Goal: Task Accomplishment & Management: Complete application form

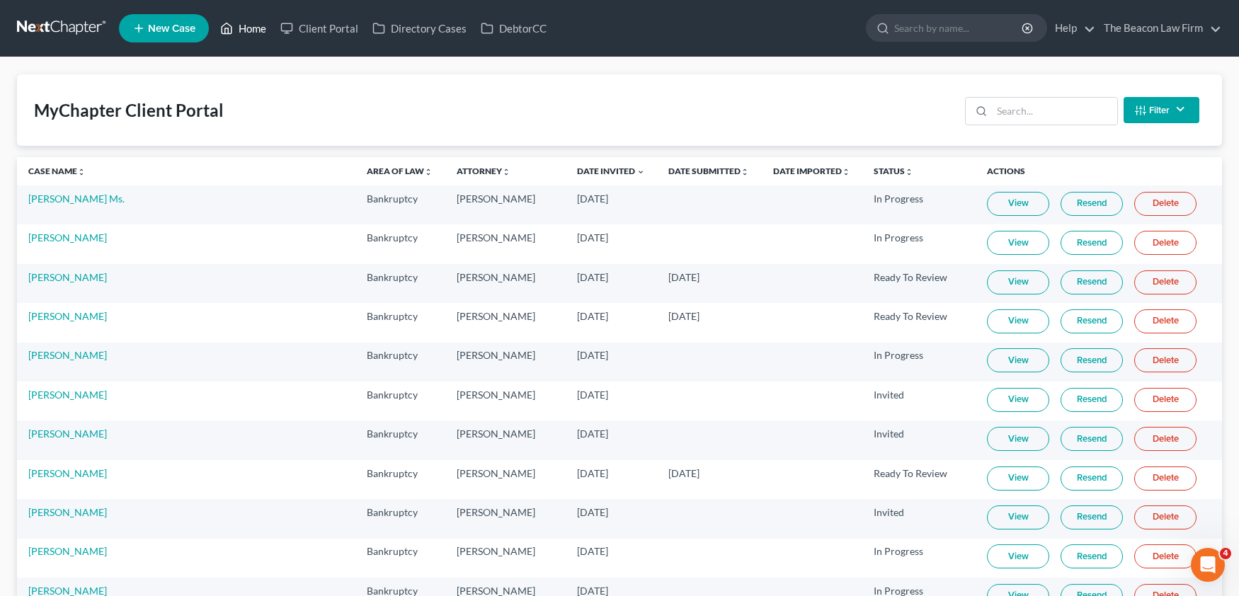
click at [256, 25] on link "Home" at bounding box center [243, 28] width 60 height 25
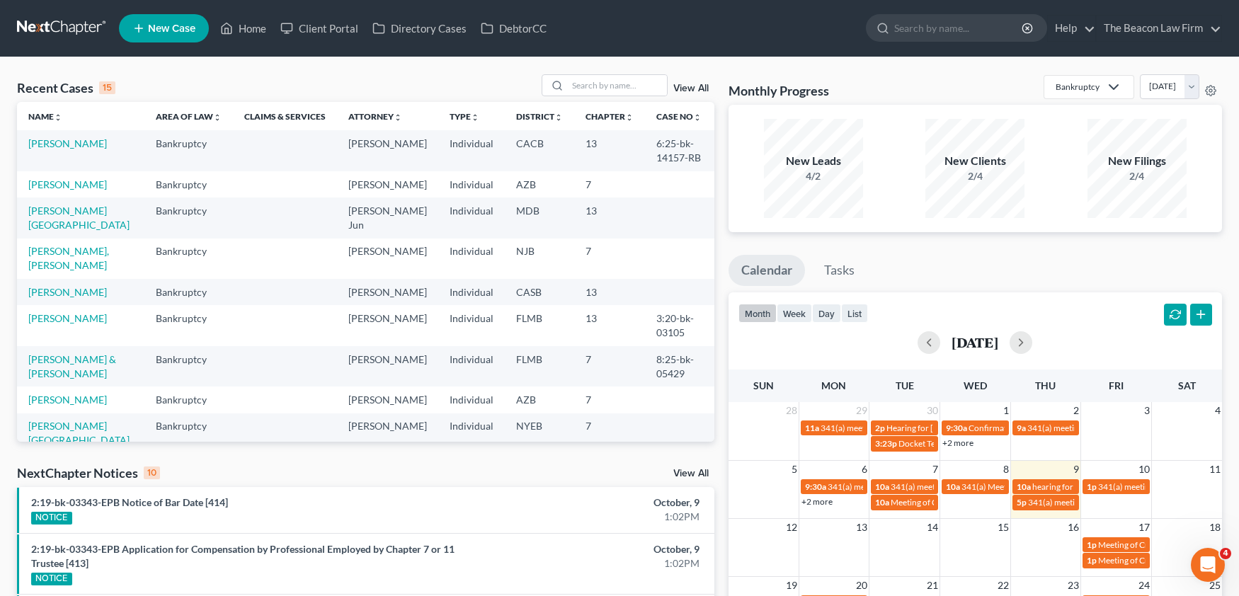
click at [150, 43] on li "New Case" at bounding box center [166, 28] width 94 height 33
click at [153, 29] on span "New Case" at bounding box center [171, 28] width 47 height 11
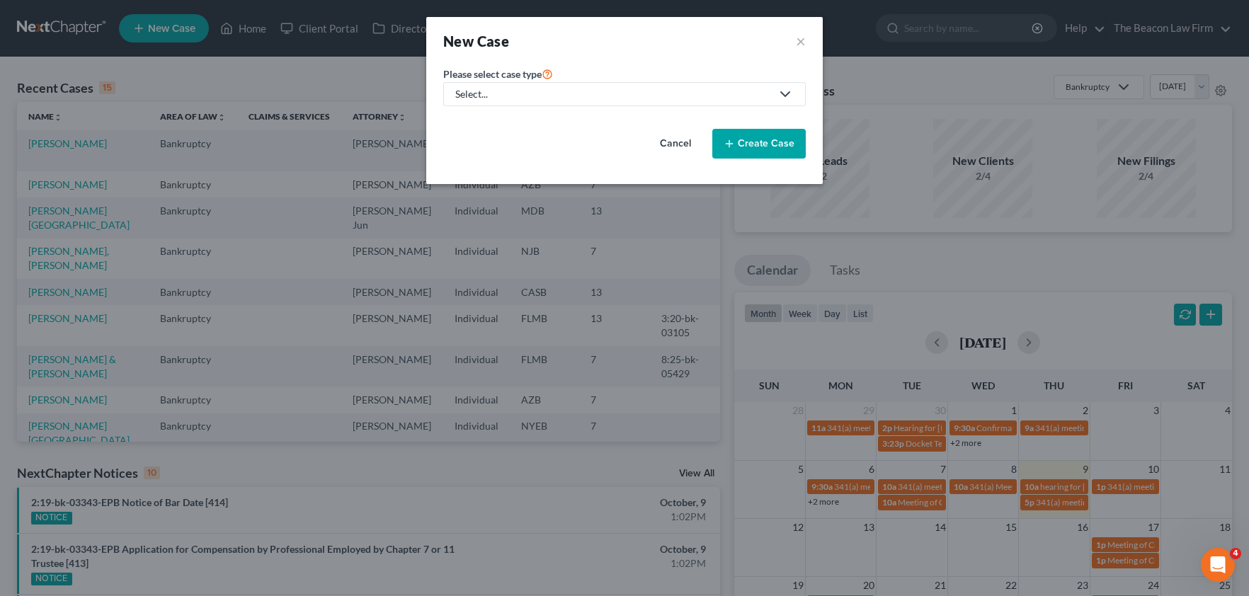
click at [512, 93] on div "Select..." at bounding box center [613, 94] width 316 height 14
click at [493, 118] on div "Bankruptcy" at bounding box center [482, 122] width 51 height 14
select select "15"
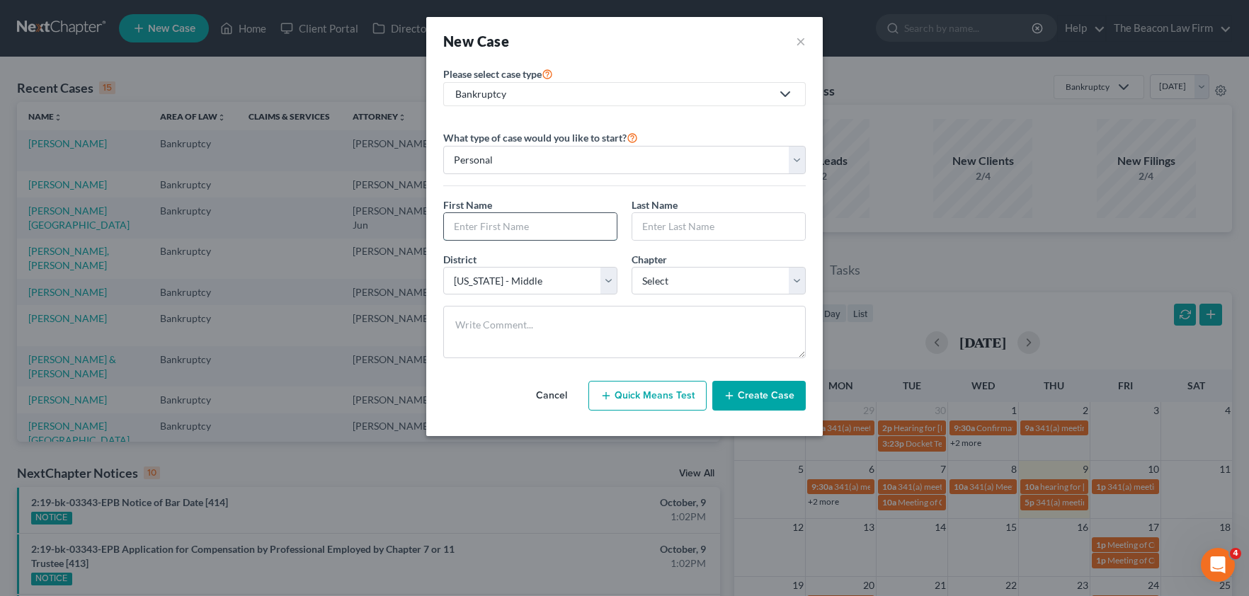
drag, startPoint x: 486, startPoint y: 224, endPoint x: 577, endPoint y: 223, distance: 91.3
paste input "[GEOGRAPHIC_DATA]"
type input "[GEOGRAPHIC_DATA]"
paste input "[GEOGRAPHIC_DATA]"
type input "[GEOGRAPHIC_DATA]"
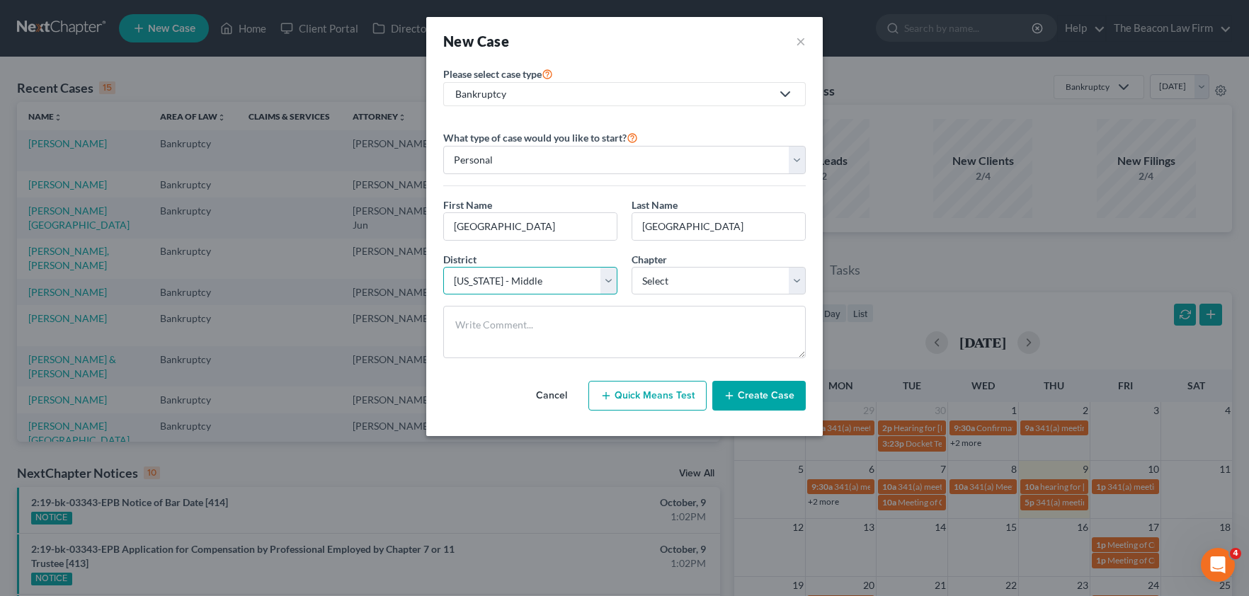
select select "9"
select select "0"
click at [562, 231] on input "[GEOGRAPHIC_DATA]" at bounding box center [530, 226] width 173 height 27
paste input "[PERSON_NAME]"
drag, startPoint x: 451, startPoint y: 227, endPoint x: 590, endPoint y: 225, distance: 138.8
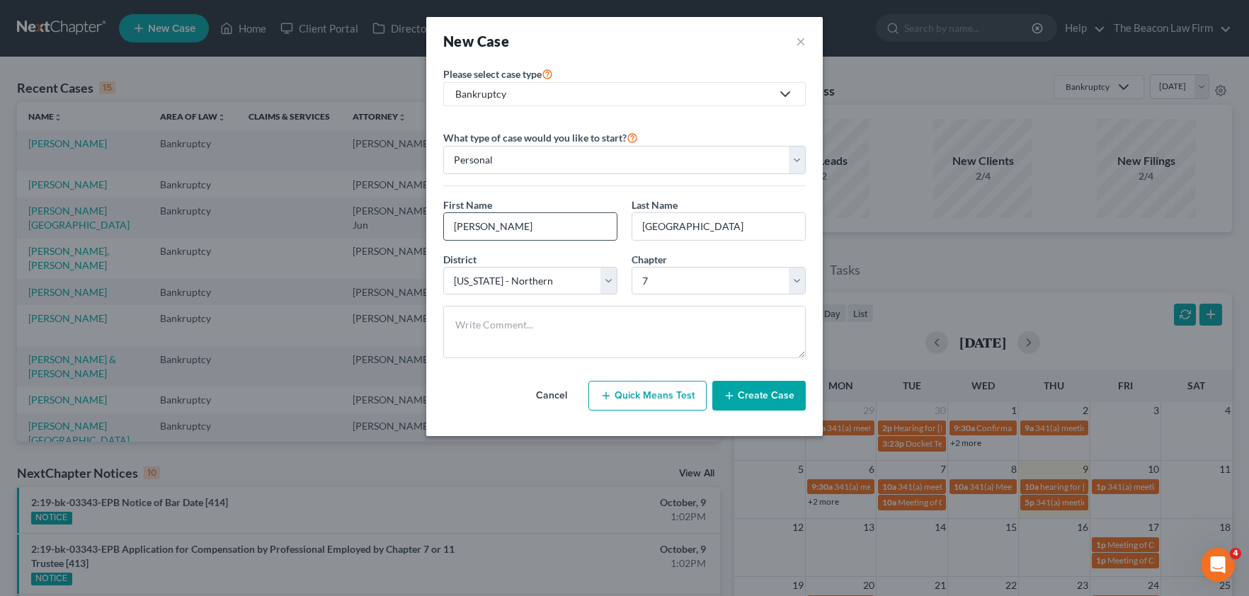
click at [567, 229] on input "[PERSON_NAME]" at bounding box center [530, 226] width 173 height 27
type input "[PERSON_NAME]"
click at [656, 226] on input "[GEOGRAPHIC_DATA]" at bounding box center [718, 226] width 173 height 27
click at [641, 225] on input "[GEOGRAPHIC_DATA]" at bounding box center [718, 226] width 173 height 27
paste input "[PERSON_NAME]"
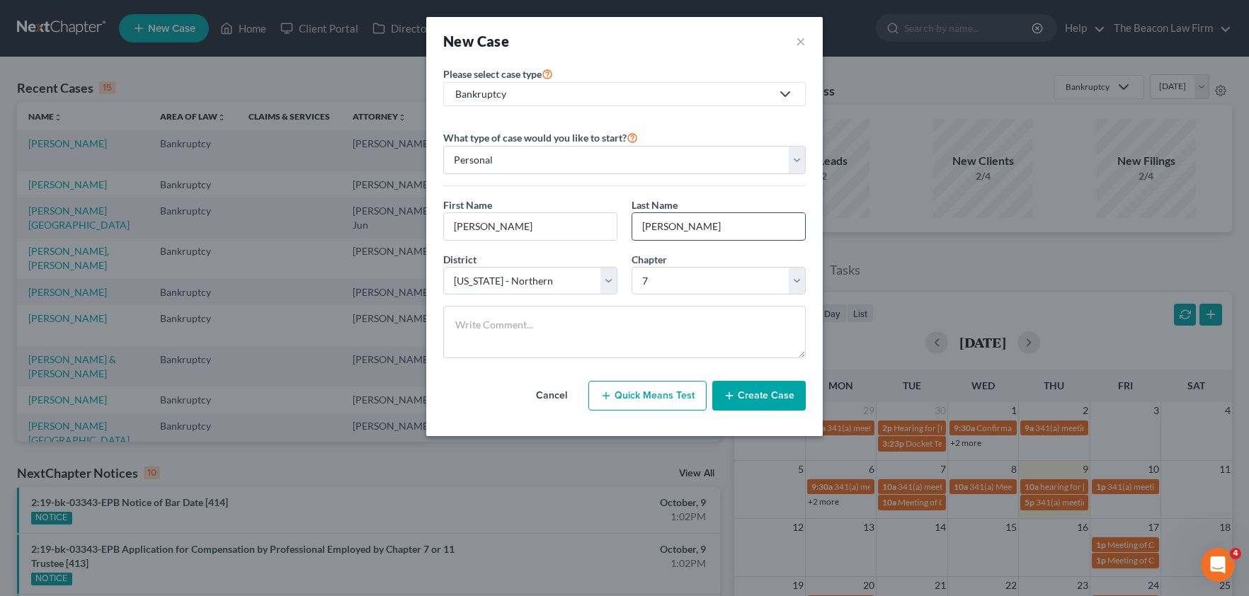
drag, startPoint x: 646, startPoint y: 225, endPoint x: 750, endPoint y: 225, distance: 104.1
click at [750, 225] on input "[PERSON_NAME]" at bounding box center [718, 226] width 173 height 27
click at [688, 227] on input "[PERSON_NAME]" at bounding box center [718, 226] width 173 height 27
type input "CCarter"
drag, startPoint x: 518, startPoint y: 227, endPoint x: 539, endPoint y: 228, distance: 20.6
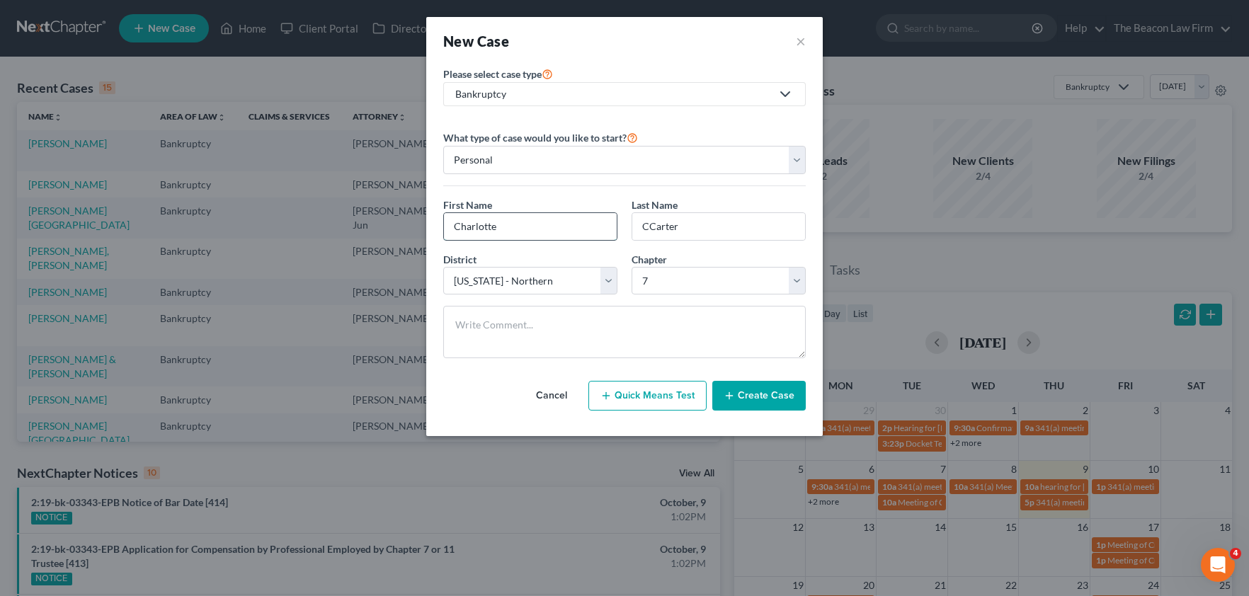
click at [539, 227] on input "Charlotte" at bounding box center [530, 226] width 173 height 27
type input "Charlotte"
click at [651, 226] on input "CCarter" at bounding box center [718, 226] width 173 height 27
type input "[PERSON_NAME]"
click at [729, 396] on icon "button" at bounding box center [729, 395] width 11 height 11
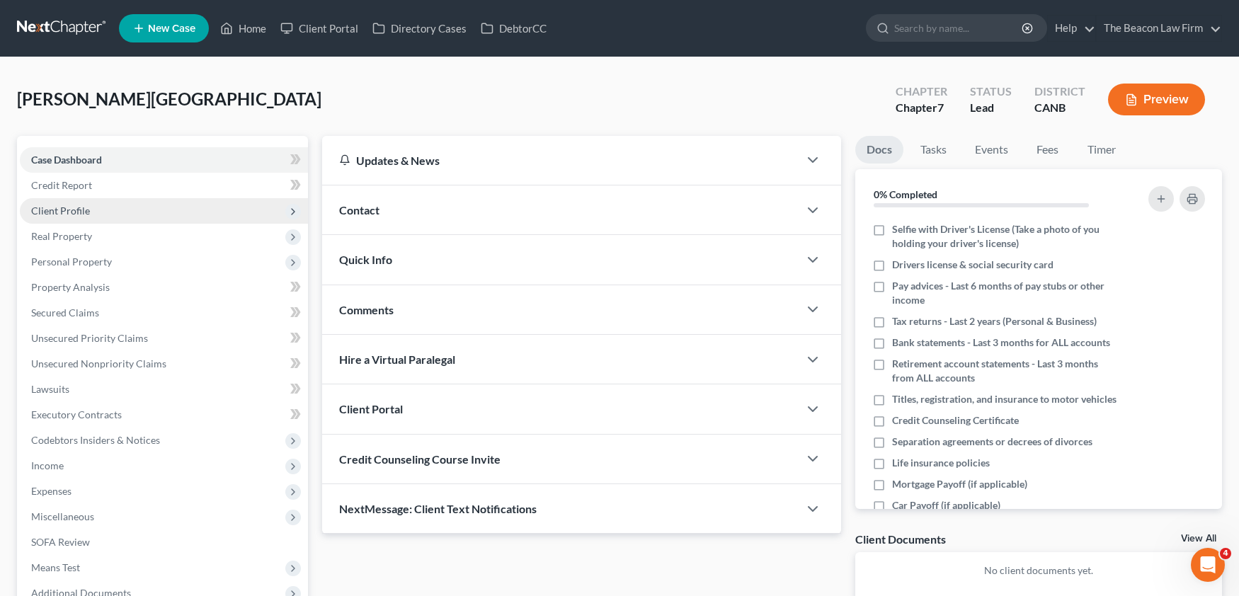
click at [67, 212] on span "Client Profile" at bounding box center [60, 211] width 59 height 12
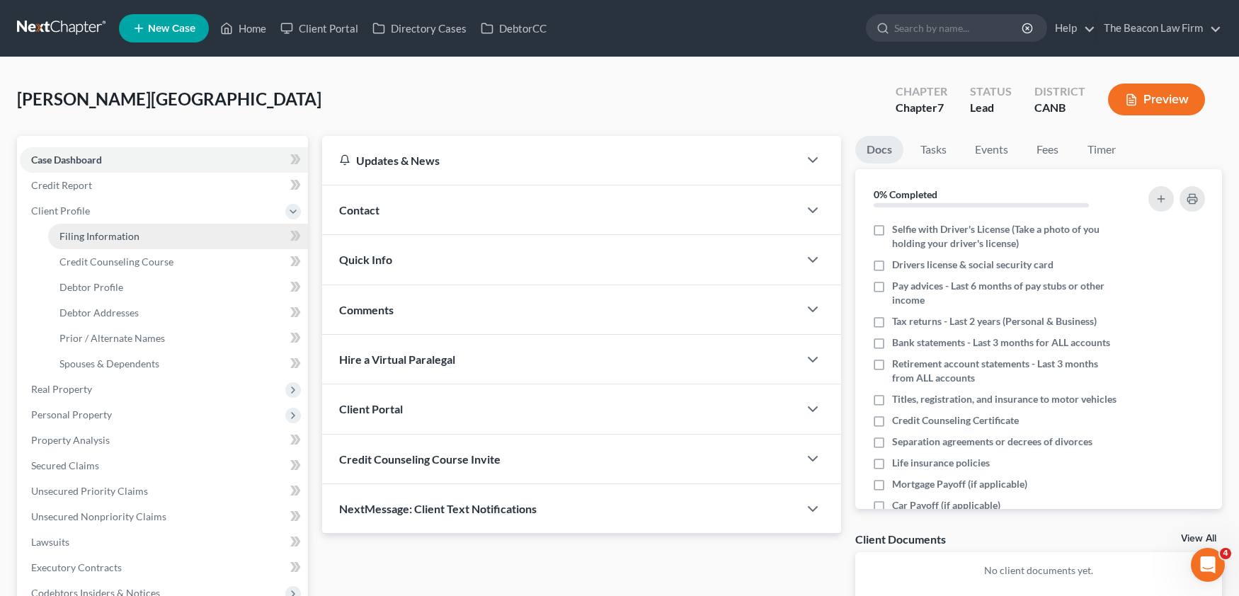
click at [101, 241] on span "Filing Information" at bounding box center [99, 236] width 80 height 12
select select "1"
select select "0"
select select "9"
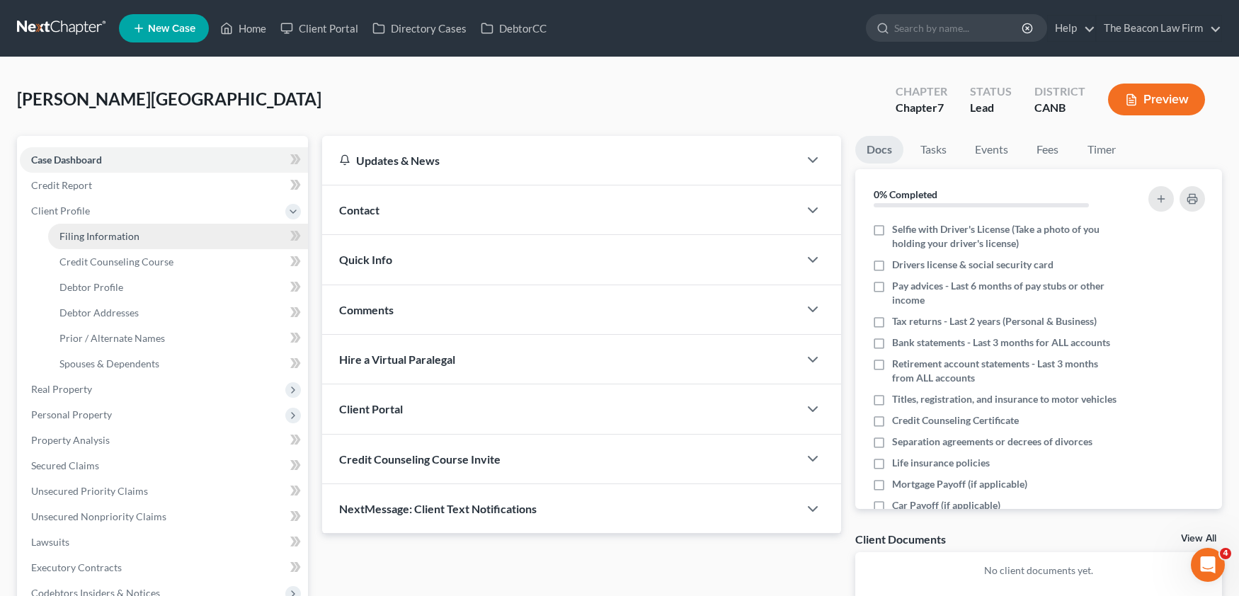
select select "4"
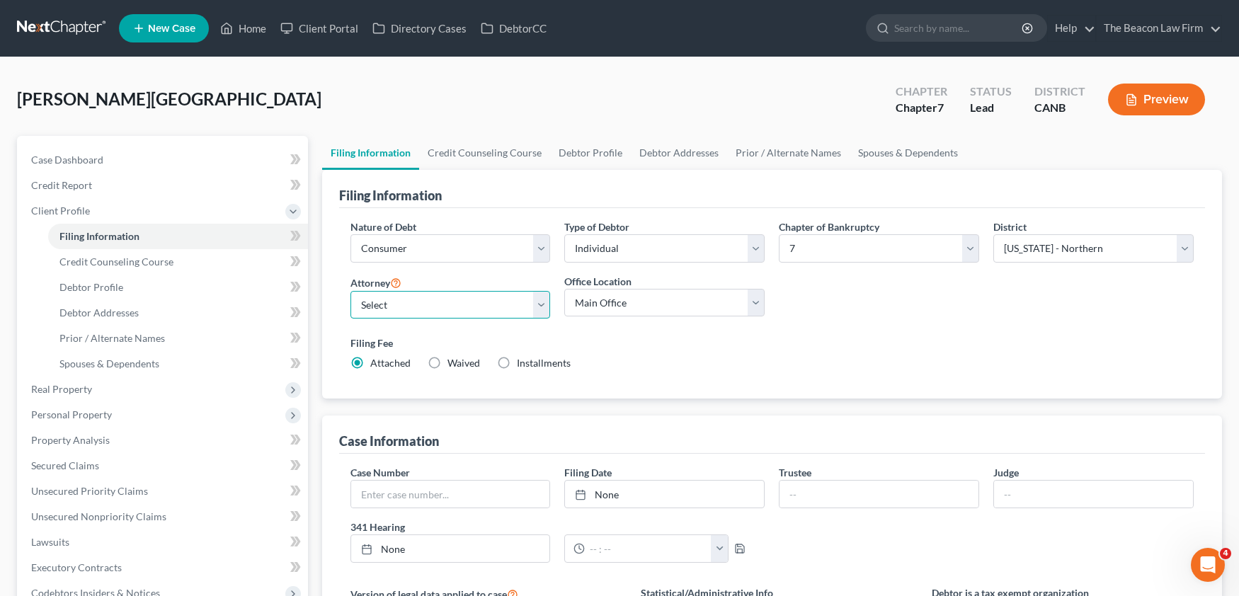
select select "21"
select select "7"
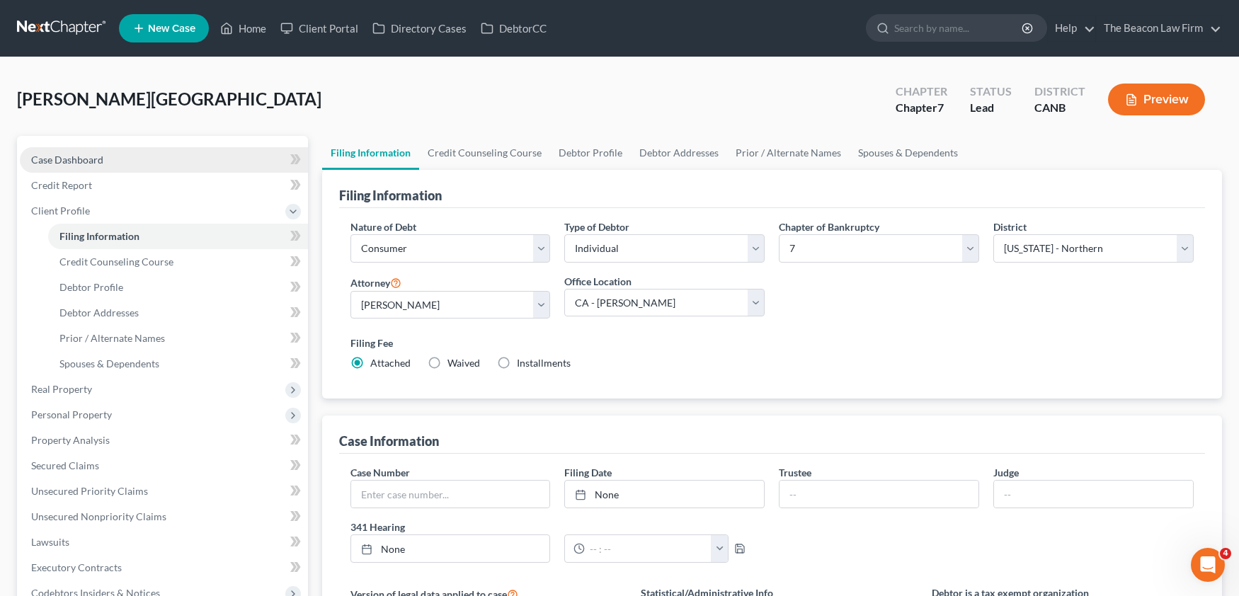
click at [66, 160] on span "Case Dashboard" at bounding box center [67, 160] width 72 height 12
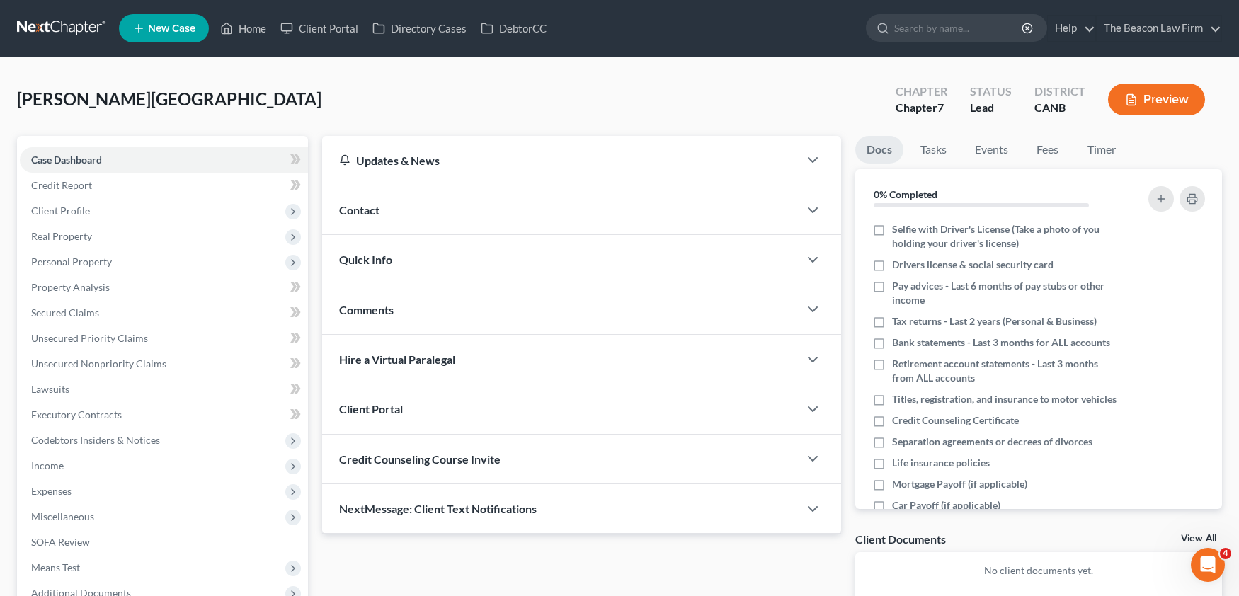
click at [372, 306] on span "Comments" at bounding box center [366, 309] width 55 height 13
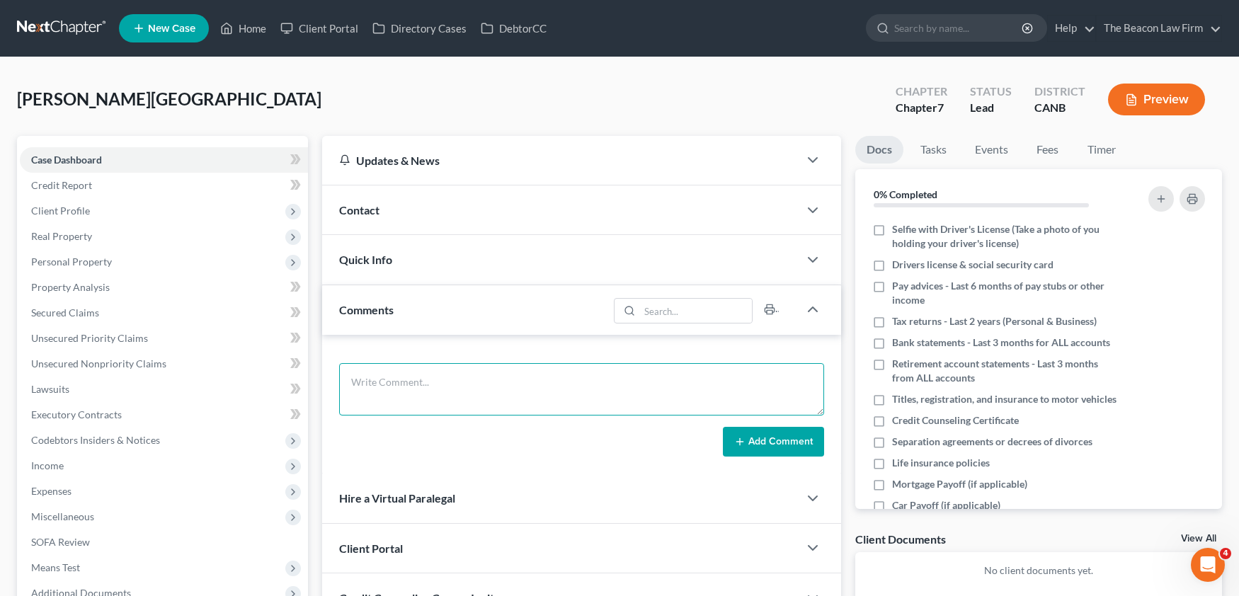
click at [412, 370] on textarea at bounding box center [581, 389] width 485 height 52
click at [523, 392] on textarea at bounding box center [581, 389] width 485 height 52
paste textarea "Sent potential client notification email correspondence to Attorney [PERSON_NAM…"
click at [656, 380] on textarea "Sent potential client notification email correspondence to Attorney [PERSON_NAM…" at bounding box center [581, 389] width 485 height 52
click at [406, 394] on textarea "Sent potential client notification email correspondence to Attorney [PERSON_NAM…" at bounding box center [581, 389] width 485 height 52
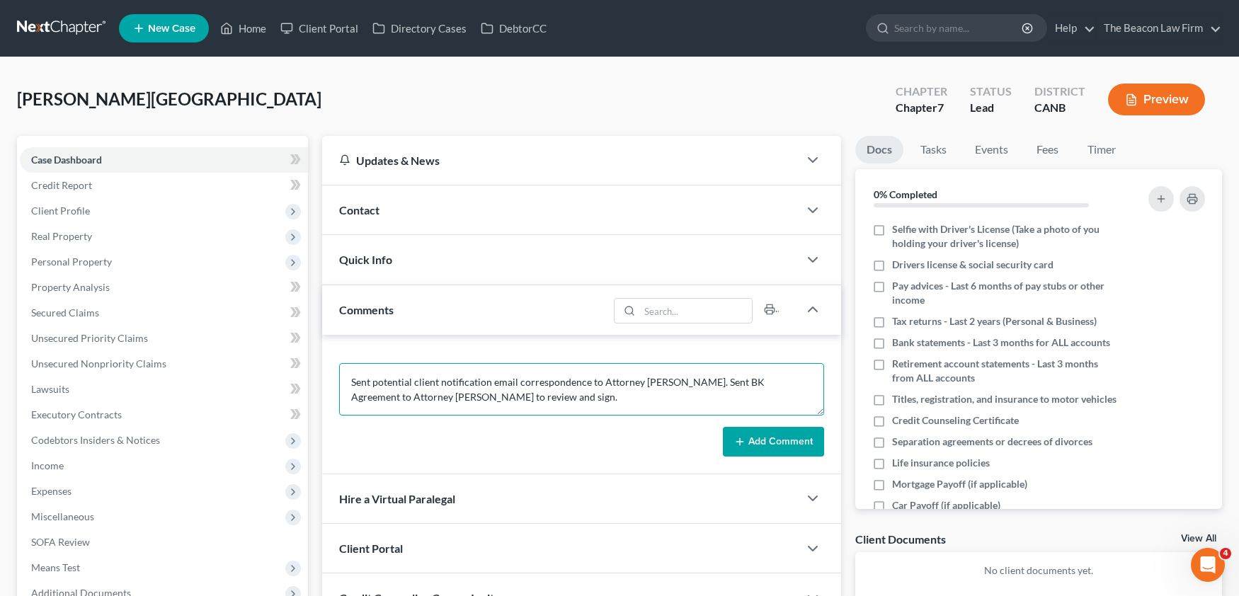
click at [406, 394] on textarea "Sent potential client notification email correspondence to Attorney [PERSON_NAM…" at bounding box center [581, 389] width 485 height 52
type textarea "Sent potential client notification email correspondence to Attorney [PERSON_NAM…"
click at [791, 440] on button "Add Comment" at bounding box center [773, 442] width 101 height 30
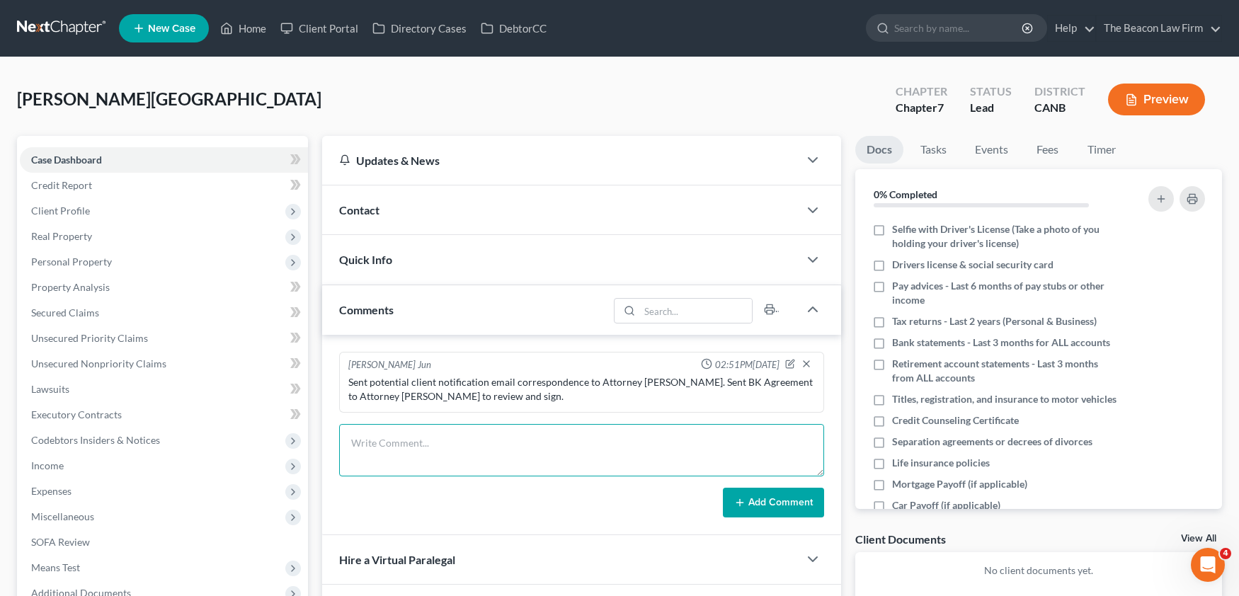
click at [571, 436] on textarea at bounding box center [581, 450] width 485 height 52
paste textarea "Client is paid in full. Sent client petition preparation email correspondence a…"
type textarea "Client is paid in full. Sent client petition preparation email correspondence a…"
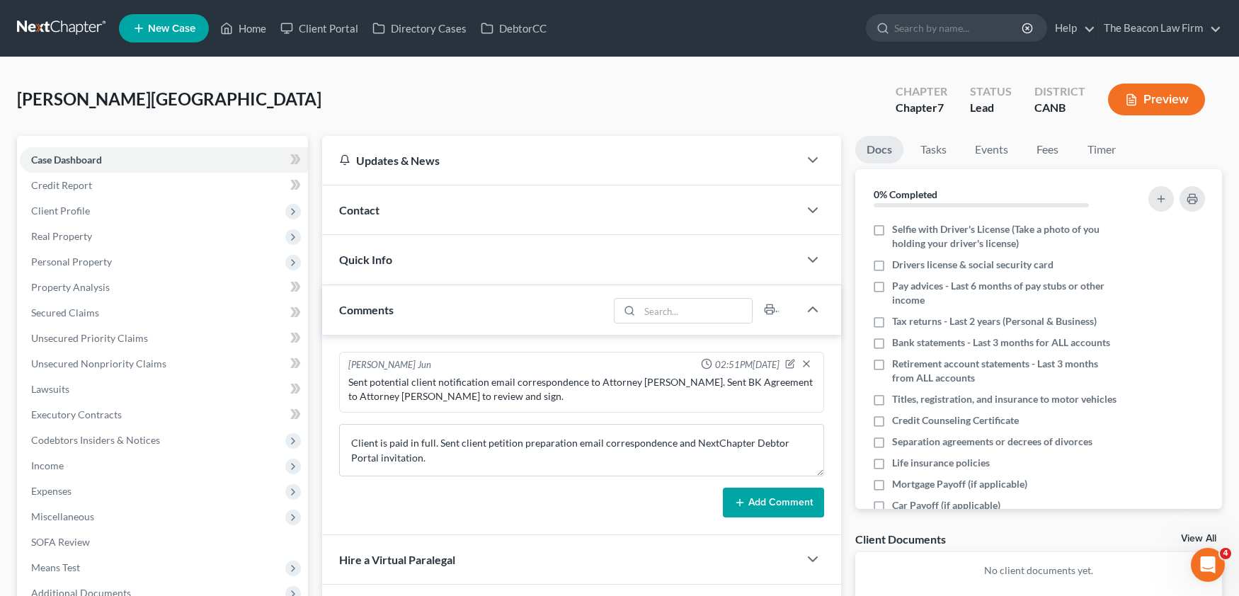
click at [809, 504] on button "Add Comment" at bounding box center [773, 503] width 101 height 30
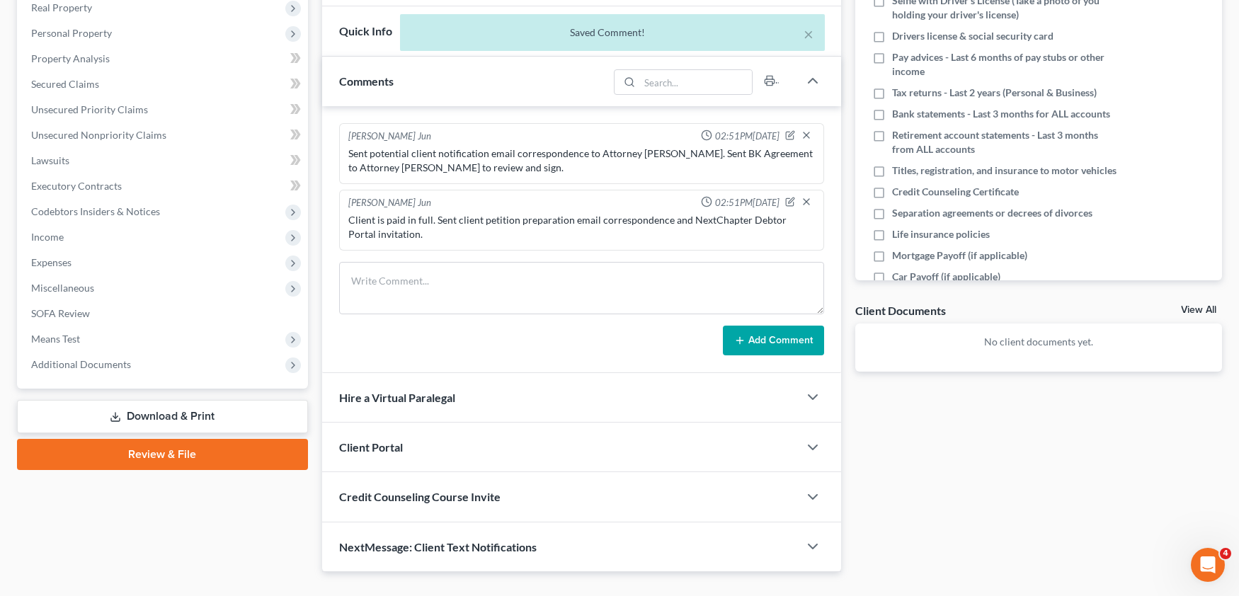
scroll to position [244, 0]
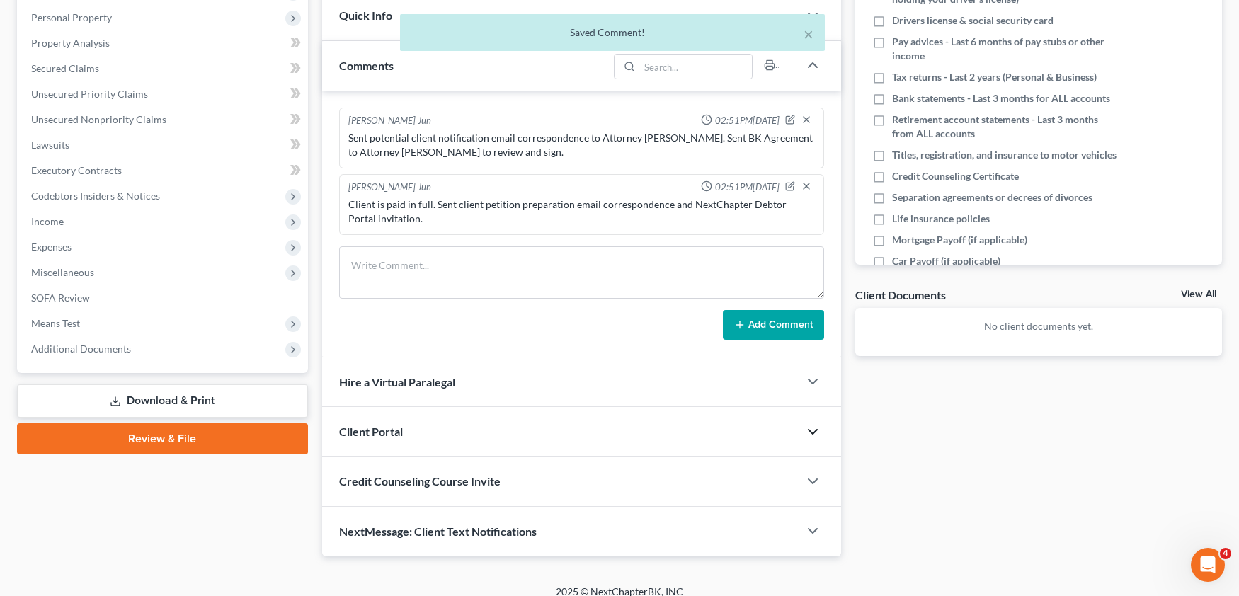
click at [813, 428] on icon "button" at bounding box center [812, 431] width 17 height 17
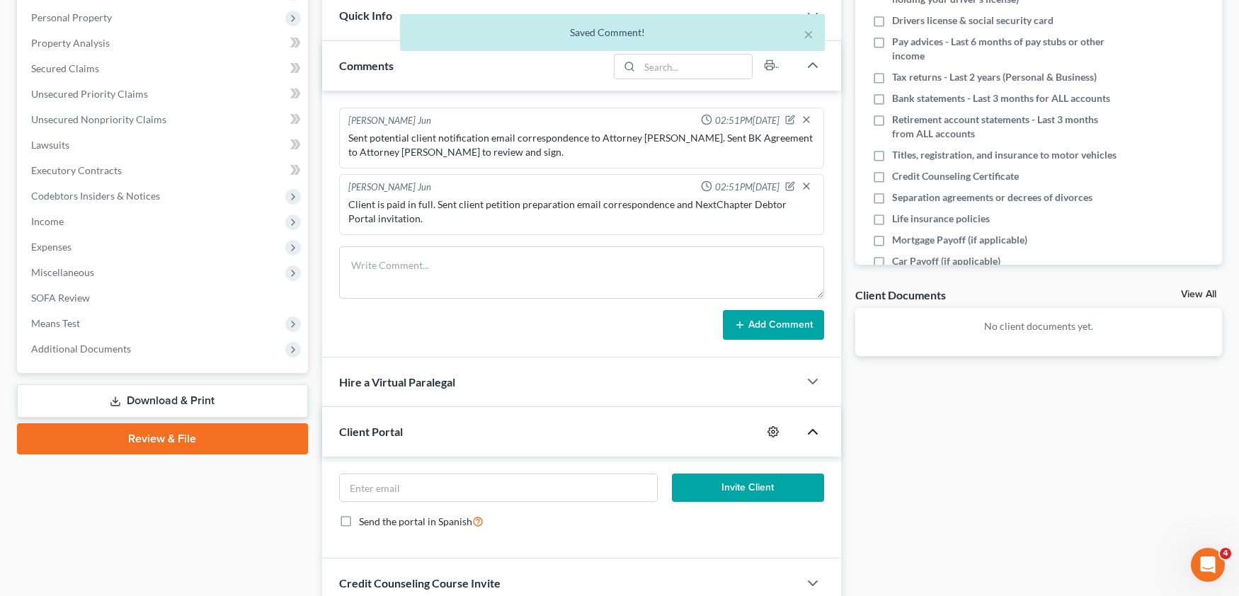
click at [774, 428] on icon "button" at bounding box center [772, 431] width 11 height 11
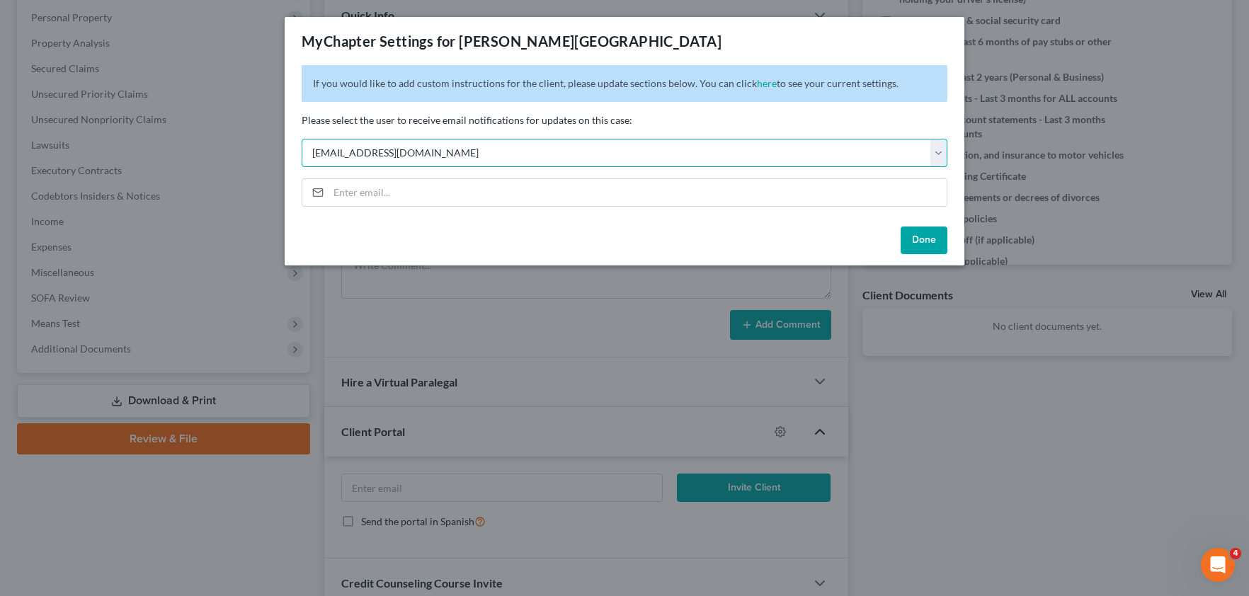
select select "7"
drag, startPoint x: 930, startPoint y: 224, endPoint x: 927, endPoint y: 230, distance: 7.3
click at [930, 224] on div "Done" at bounding box center [625, 243] width 680 height 45
click at [923, 233] on button "Done" at bounding box center [924, 241] width 47 height 28
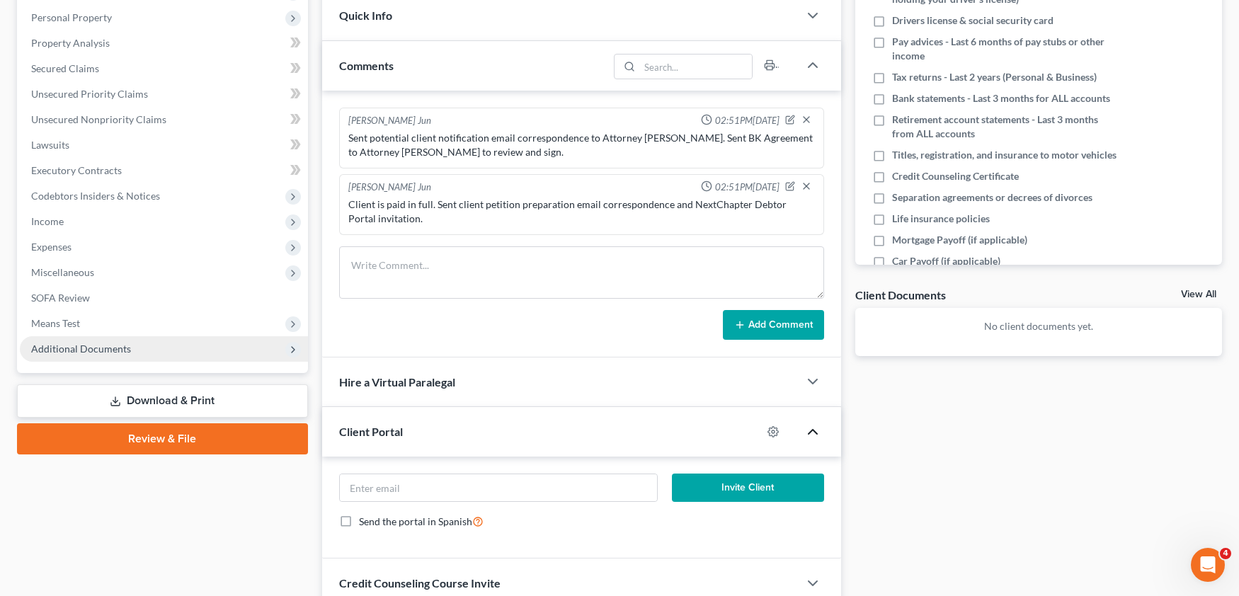
click at [82, 354] on span "Additional Documents" at bounding box center [81, 349] width 100 height 12
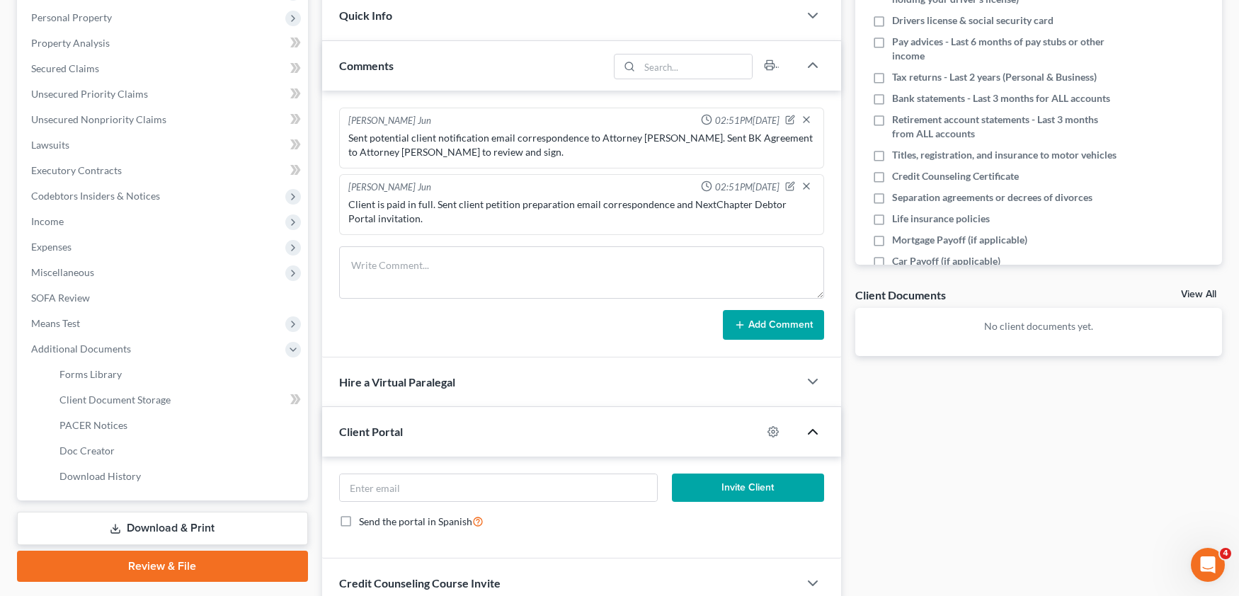
drag, startPoint x: 118, startPoint y: 402, endPoint x: 1182, endPoint y: 258, distance: 1074.5
click at [120, 401] on span "Client Document Storage" at bounding box center [114, 400] width 111 height 12
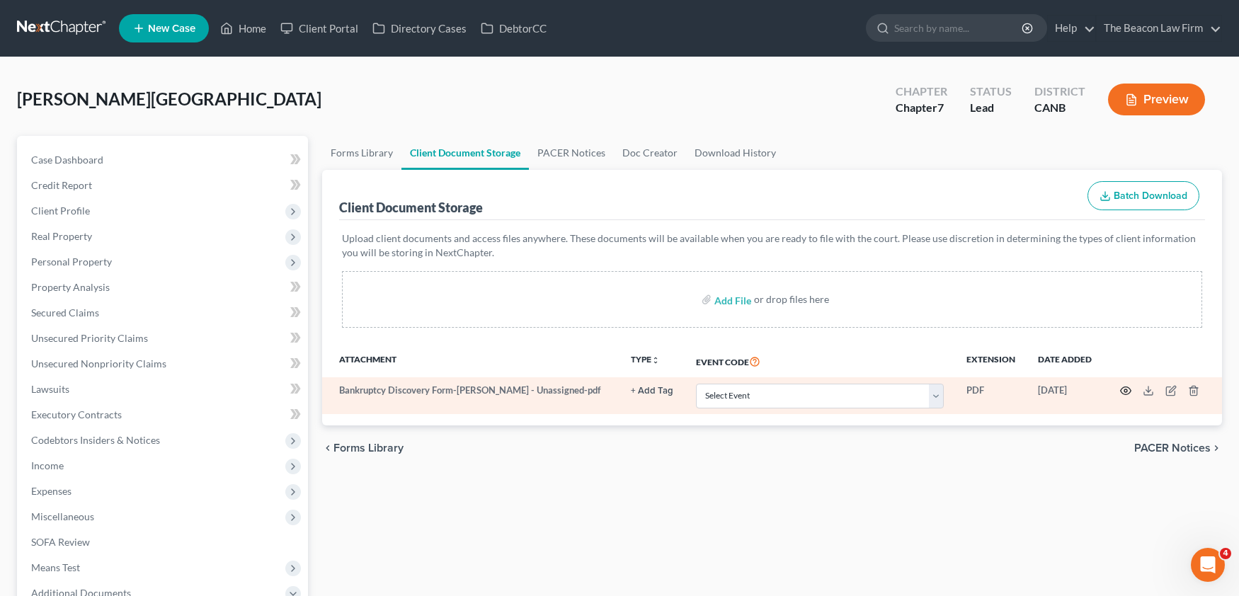
click at [1124, 393] on icon "button" at bounding box center [1125, 390] width 11 height 11
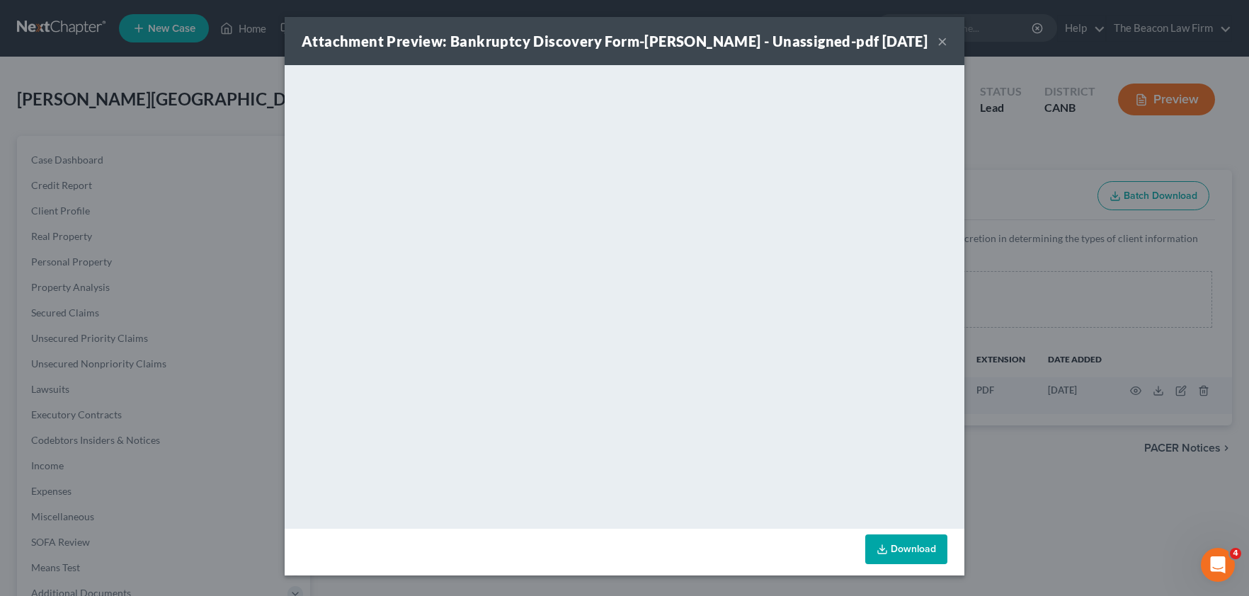
drag, startPoint x: 936, startPoint y: 52, endPoint x: 793, endPoint y: 99, distance: 150.5
click at [937, 50] on button "×" at bounding box center [942, 41] width 10 height 17
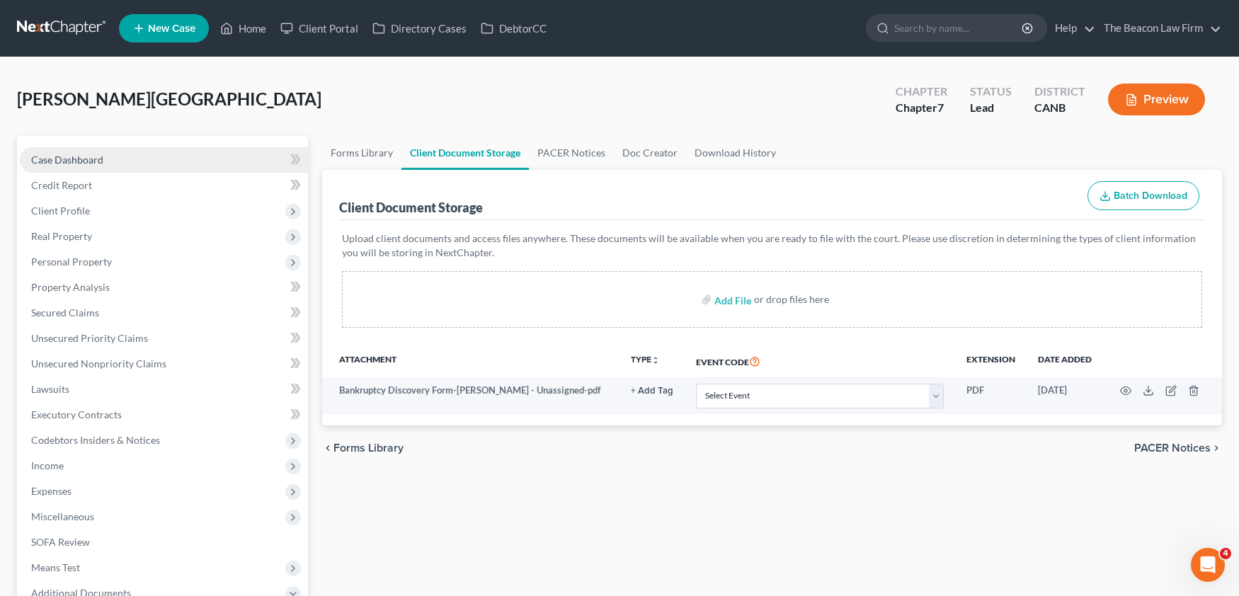
click at [91, 167] on link "Case Dashboard" at bounding box center [164, 159] width 288 height 25
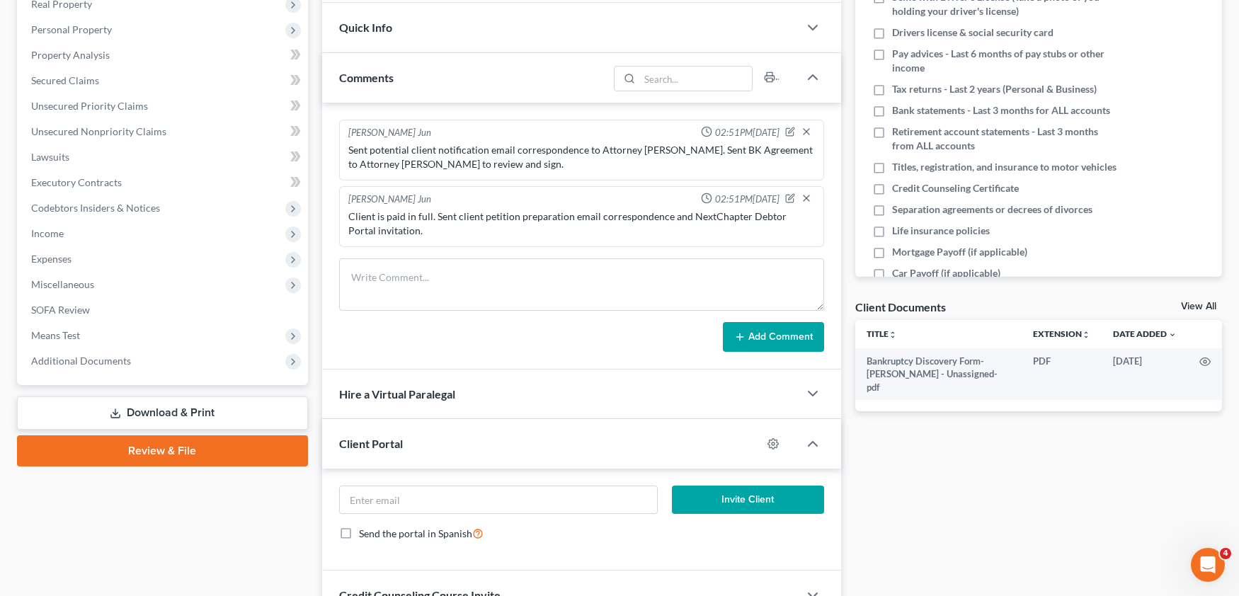
scroll to position [241, 0]
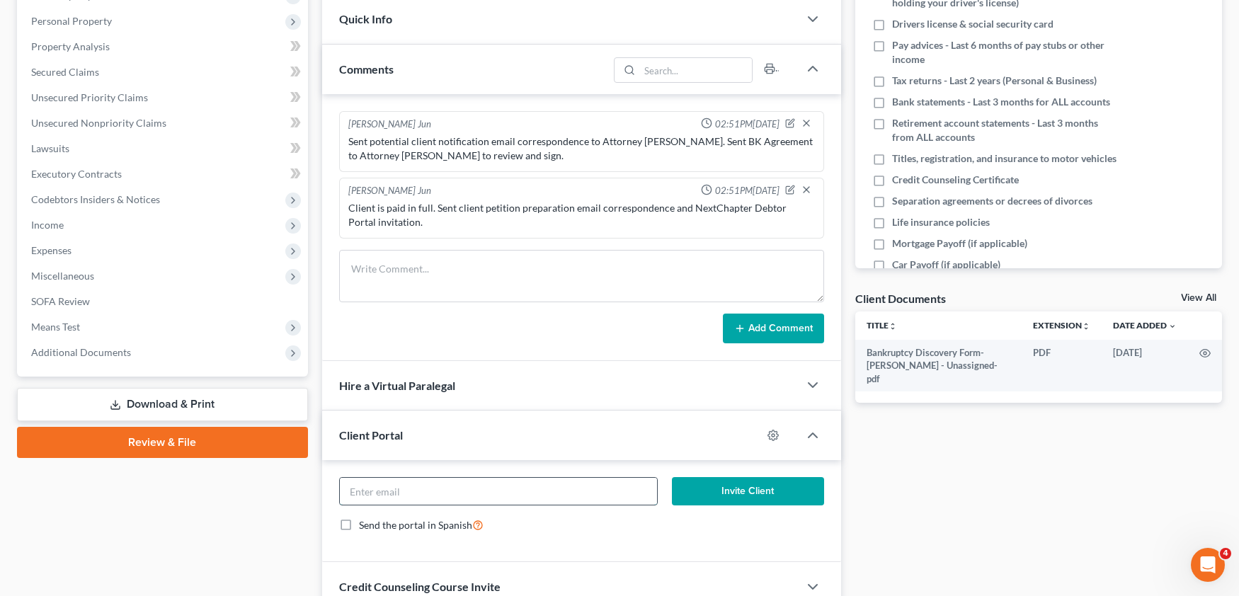
click at [408, 489] on input "email" at bounding box center [498, 491] width 317 height 27
paste input "[EMAIL_ADDRESS][DOMAIN_NAME]"
type input "[EMAIL_ADDRESS][DOMAIN_NAME]"
click at [772, 431] on icon "button" at bounding box center [772, 435] width 11 height 11
select select "7"
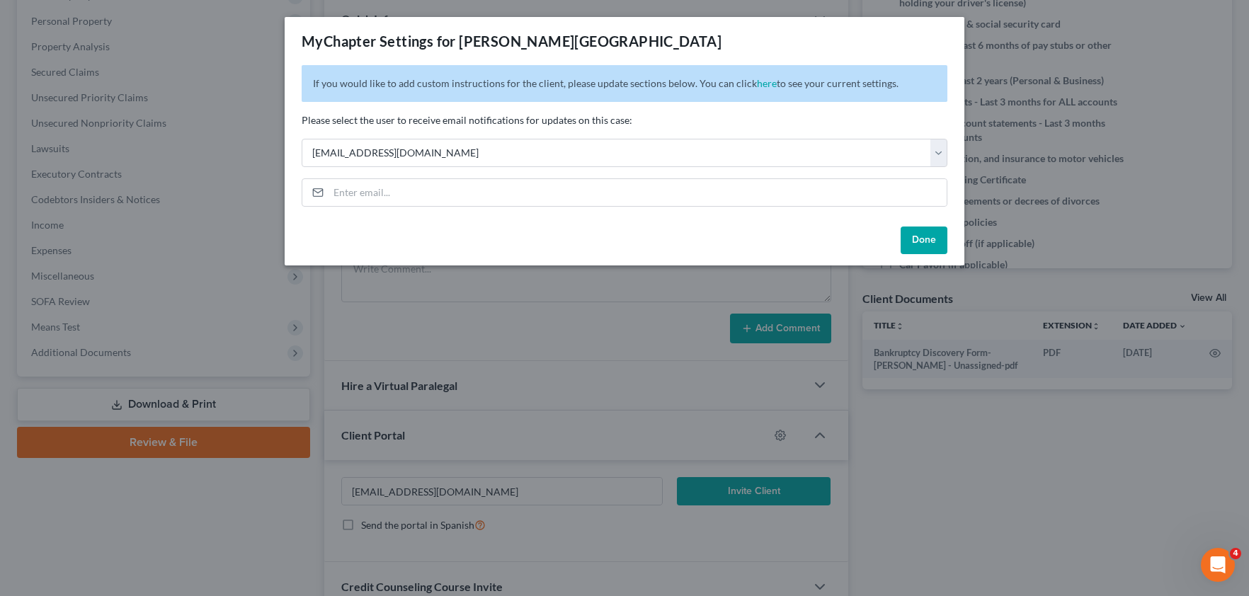
click at [918, 236] on button "Done" at bounding box center [924, 241] width 47 height 28
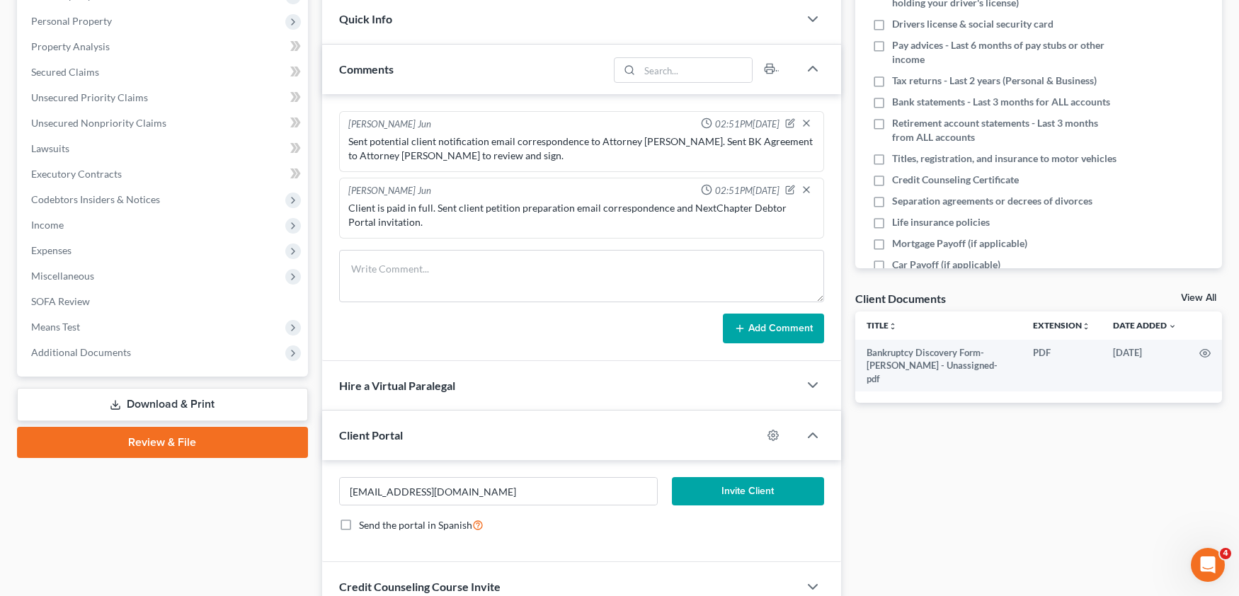
click at [752, 497] on button "Invite Client" at bounding box center [748, 491] width 152 height 28
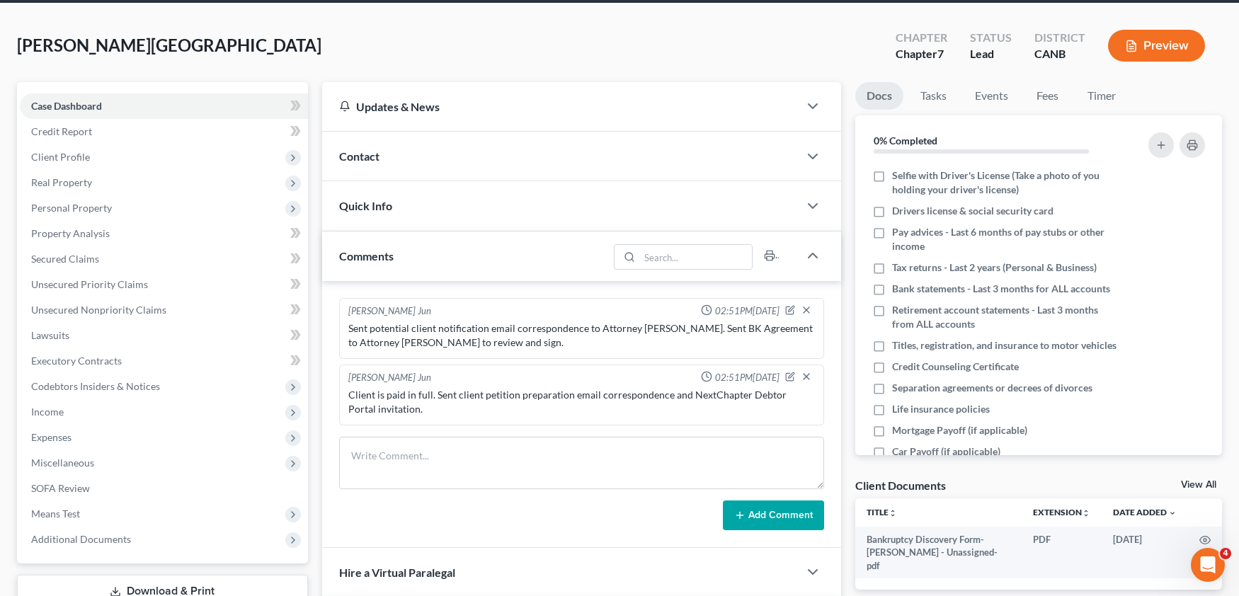
scroll to position [6, 0]
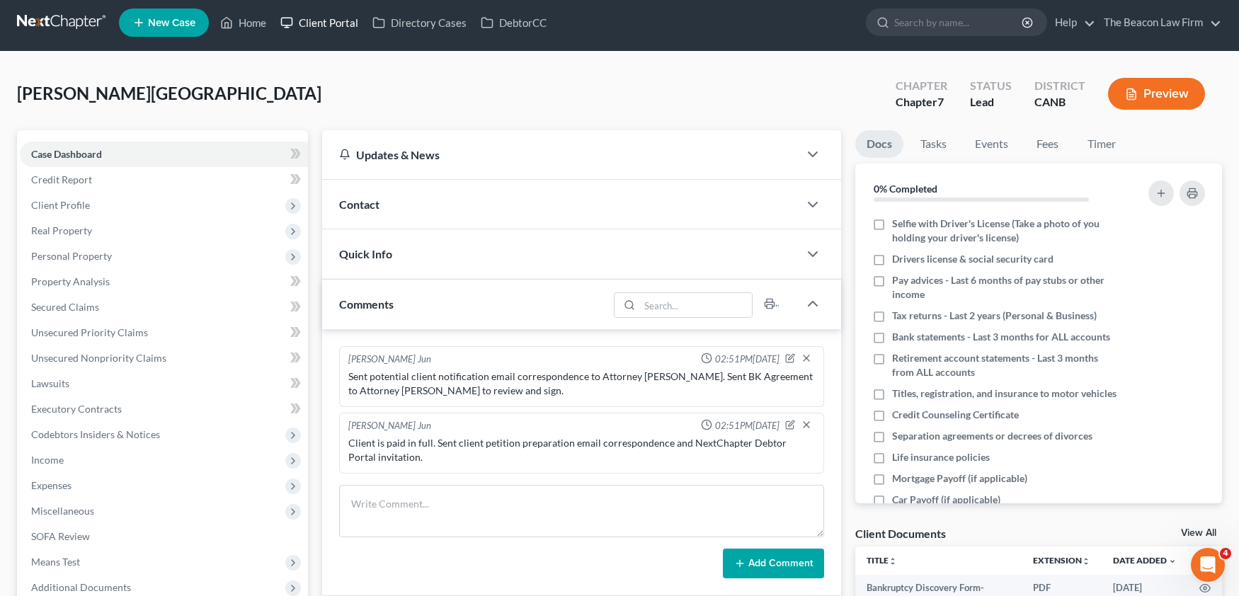
click at [332, 22] on link "Client Portal" at bounding box center [319, 22] width 92 height 25
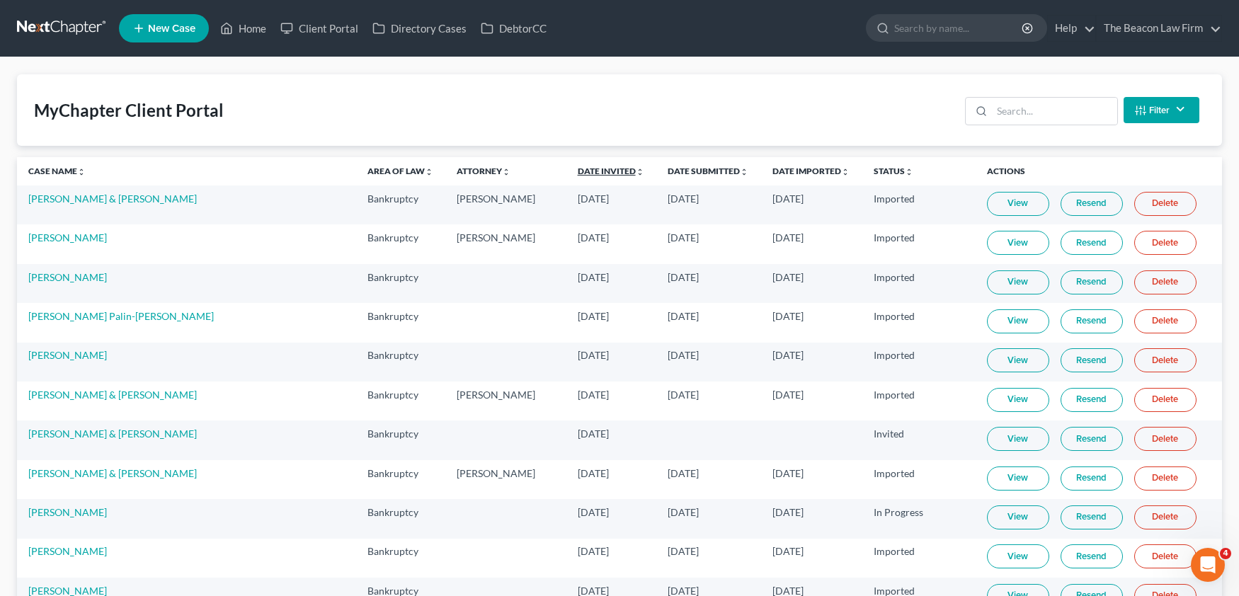
click at [578, 171] on link "Date Invited unfold_more expand_more expand_less" at bounding box center [611, 171] width 67 height 11
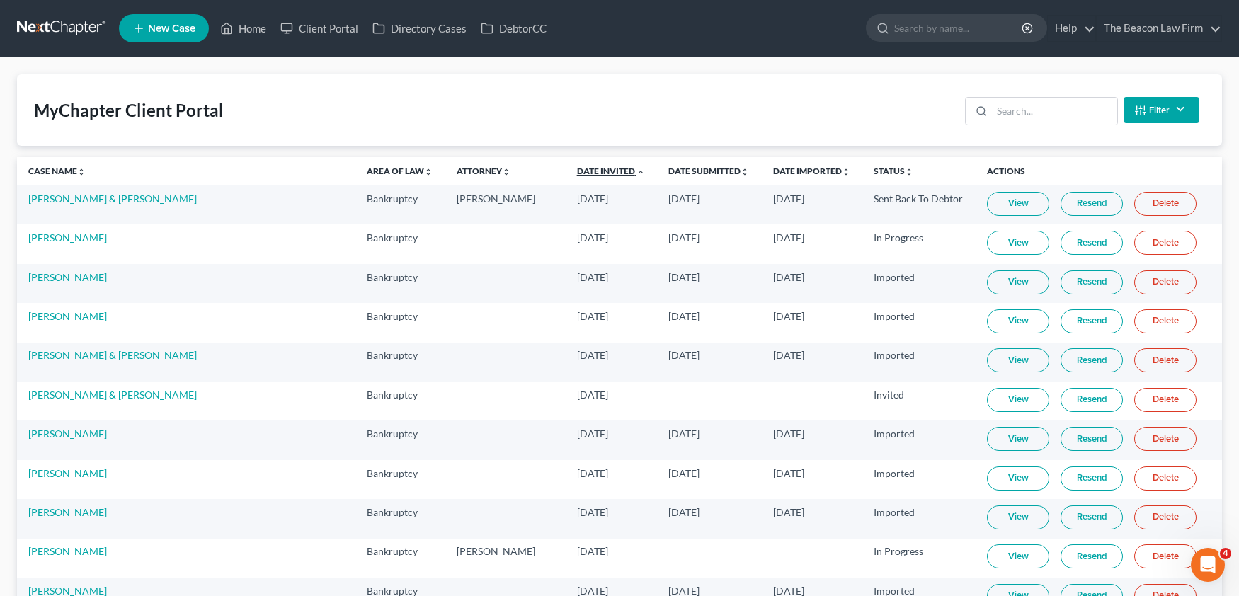
click at [577, 171] on link "Date Invited unfold_more expand_more expand_less" at bounding box center [611, 171] width 68 height 11
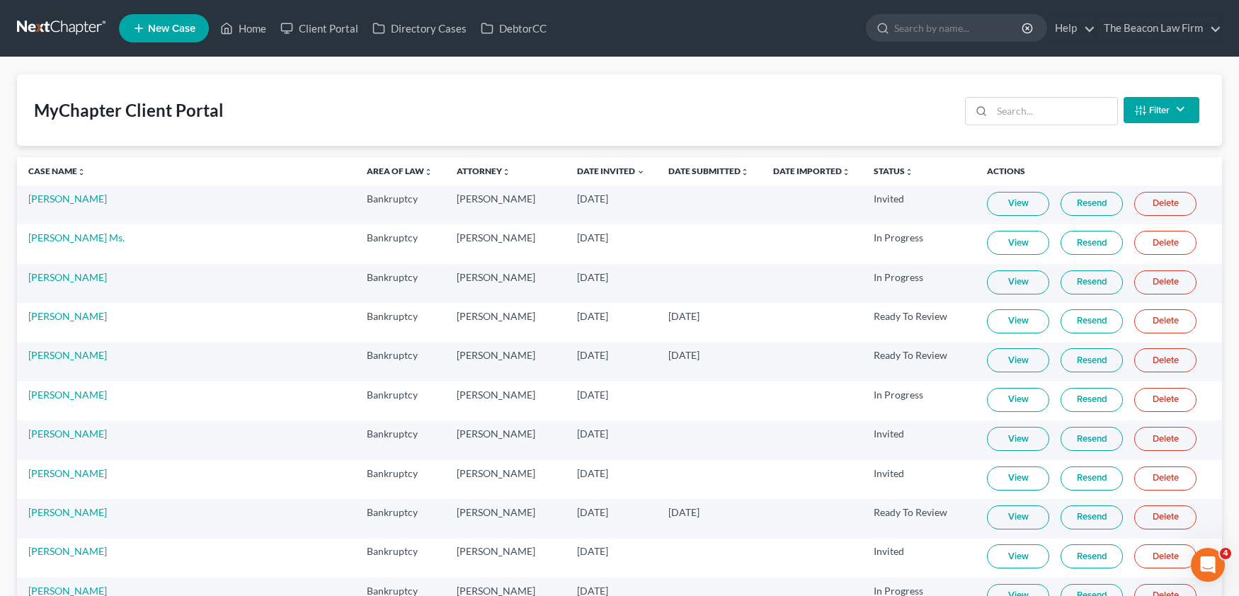
click at [1078, 207] on link "Resend" at bounding box center [1092, 204] width 62 height 24
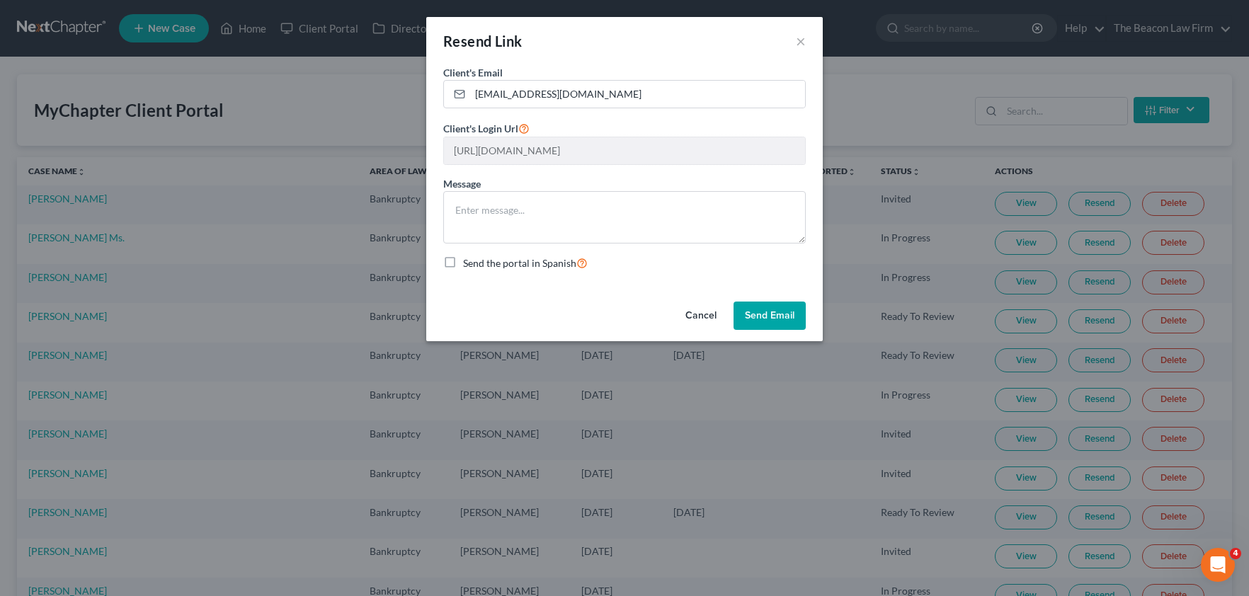
click at [775, 305] on button "Send Email" at bounding box center [769, 316] width 72 height 28
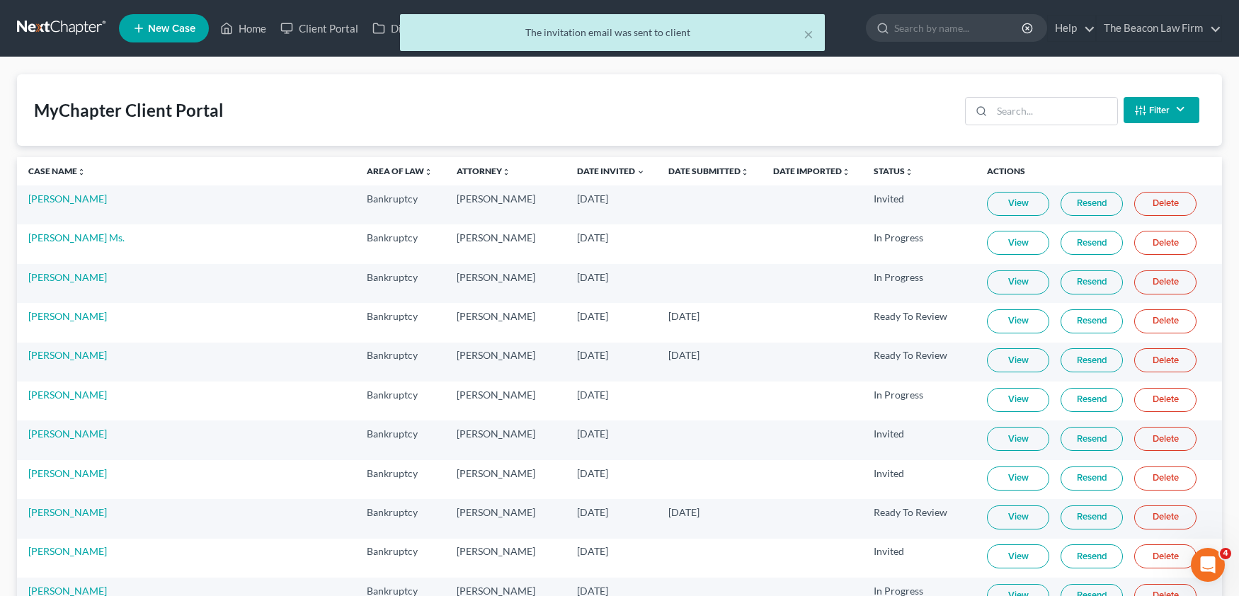
click at [262, 32] on div "× The invitation email was sent to client" at bounding box center [612, 36] width 1239 height 44
click at [1063, 199] on link "Resend" at bounding box center [1092, 204] width 62 height 24
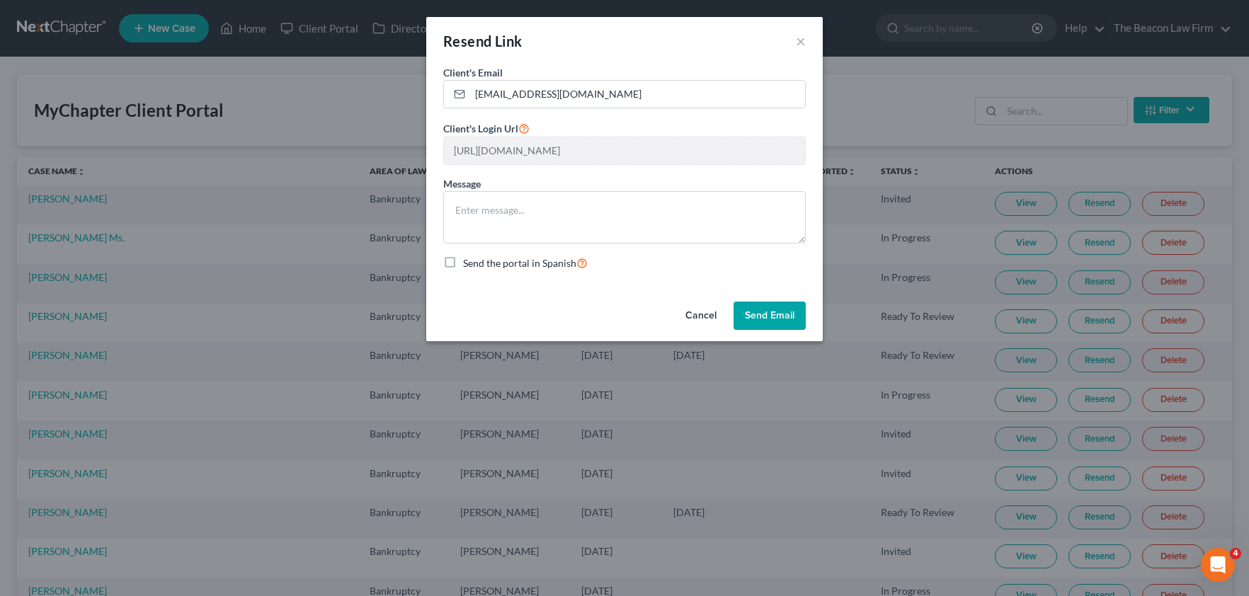
drag, startPoint x: 693, startPoint y: 309, endPoint x: 666, endPoint y: 294, distance: 31.1
click at [693, 309] on button "Cancel" at bounding box center [701, 316] width 54 height 28
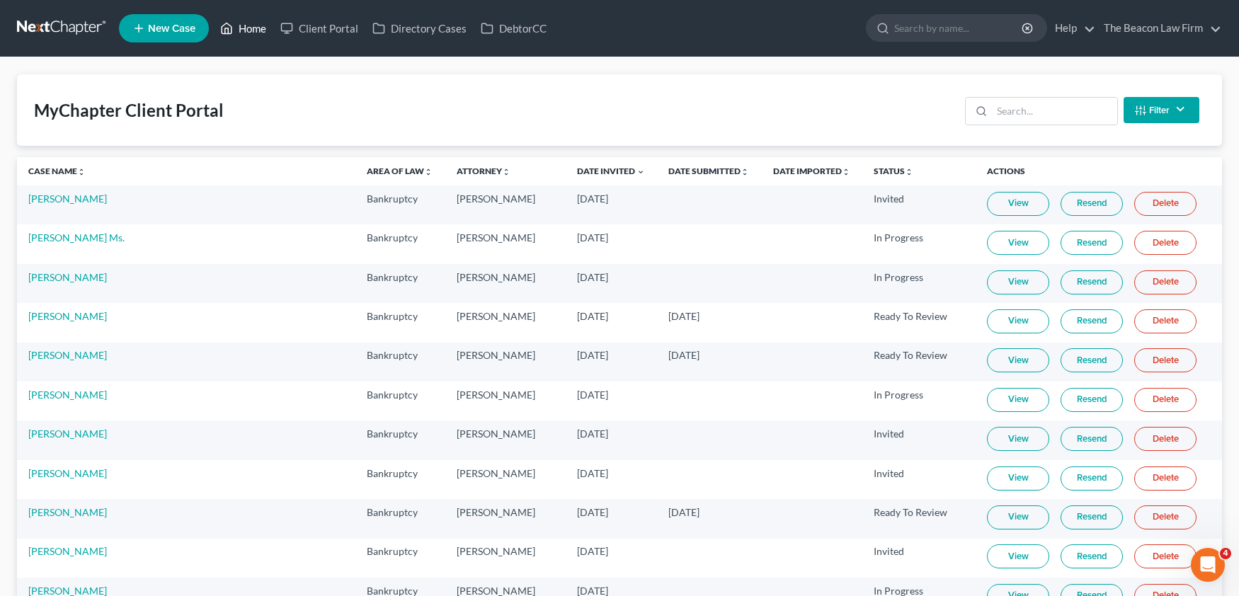
click at [243, 31] on link "Home" at bounding box center [243, 28] width 60 height 25
